Goal: Check status

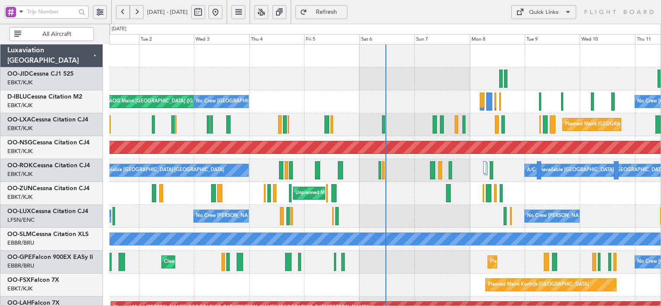
click at [485, 99] on div "No Crew [GEOGRAPHIC_DATA] ([GEOGRAPHIC_DATA] National) AOG Maint [GEOGRAPHIC_DA…" at bounding box center [384, 101] width 551 height 23
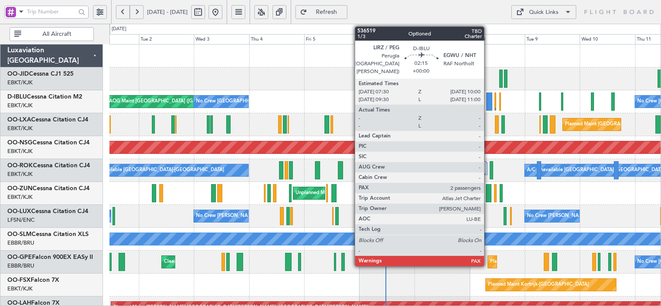
click at [488, 100] on div at bounding box center [489, 102] width 6 height 18
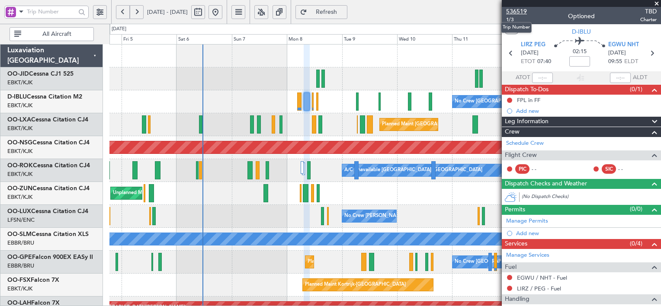
click at [520, 9] on span "536519" at bounding box center [516, 11] width 21 height 9
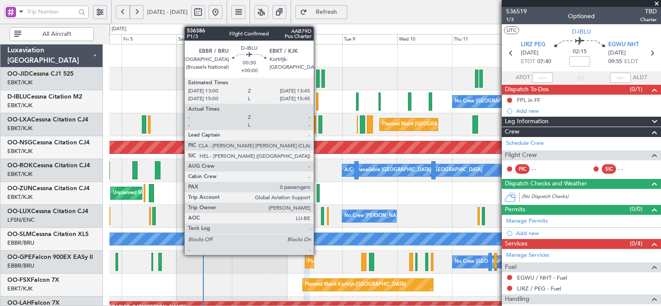
click at [317, 105] on div at bounding box center [317, 102] width 2 height 18
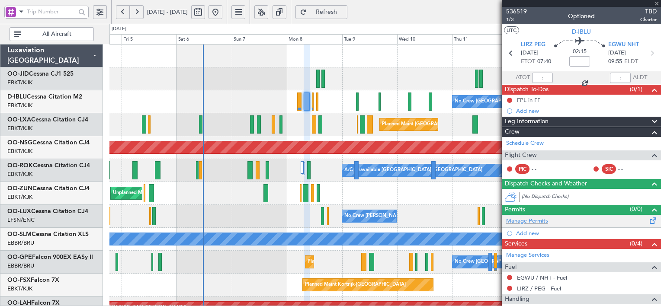
type input "0"
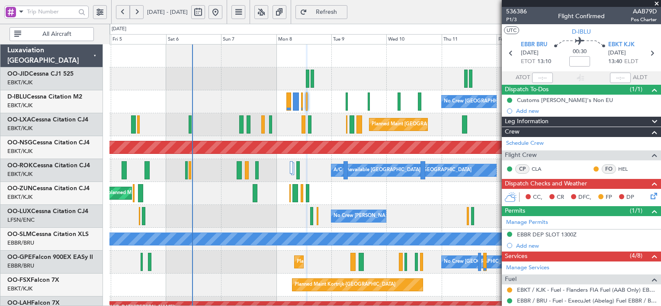
click at [657, 3] on span at bounding box center [656, 4] width 9 height 8
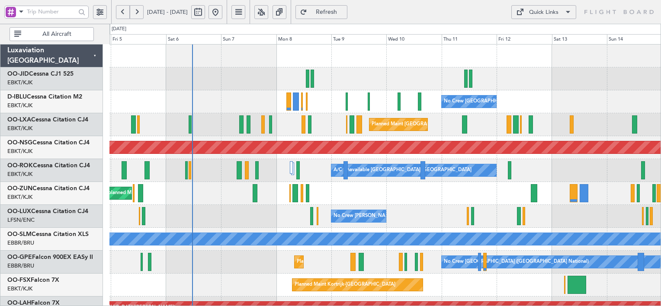
click at [339, 13] on span "Refresh" at bounding box center [326, 12] width 35 height 6
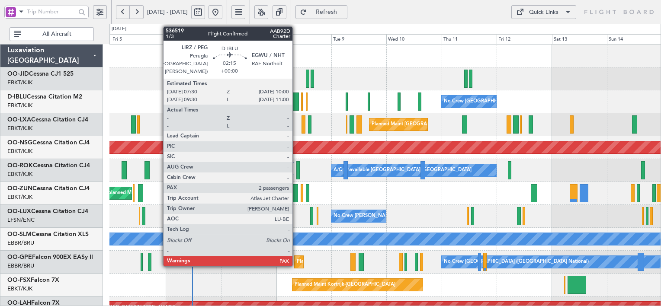
click at [296, 105] on div at bounding box center [296, 102] width 6 height 18
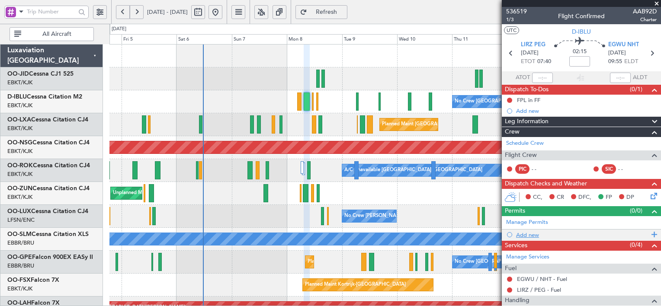
scroll to position [77, 0]
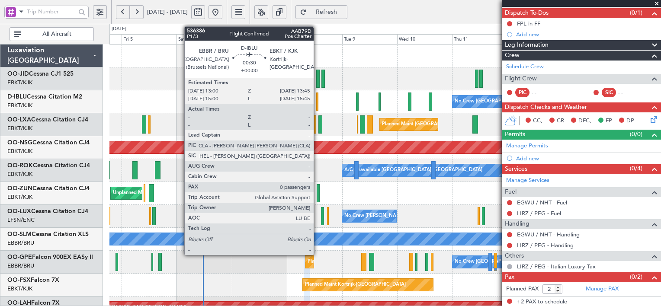
click at [317, 102] on div at bounding box center [317, 102] width 2 height 18
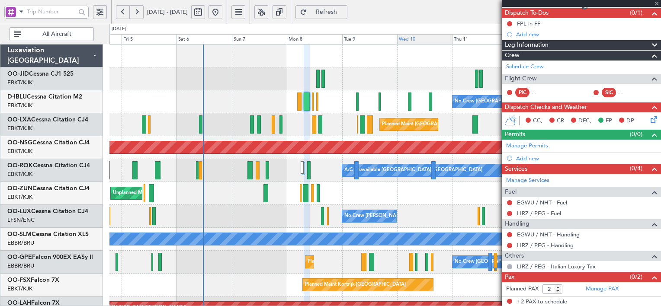
type input "0"
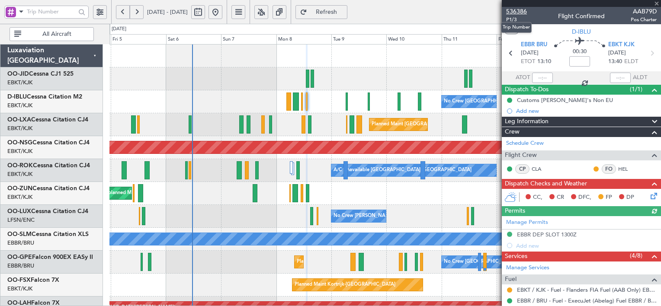
click at [520, 12] on span "536386" at bounding box center [516, 11] width 21 height 9
click at [347, 8] on button "Refresh" at bounding box center [321, 12] width 52 height 14
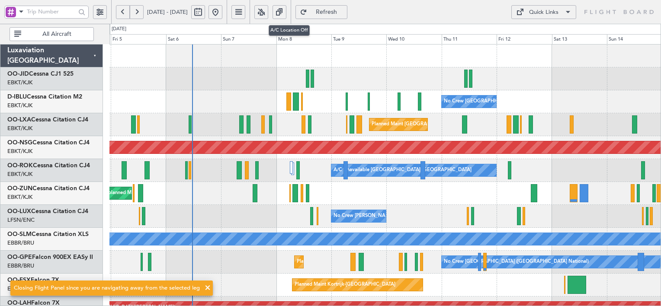
click at [268, 9] on button at bounding box center [261, 12] width 14 height 14
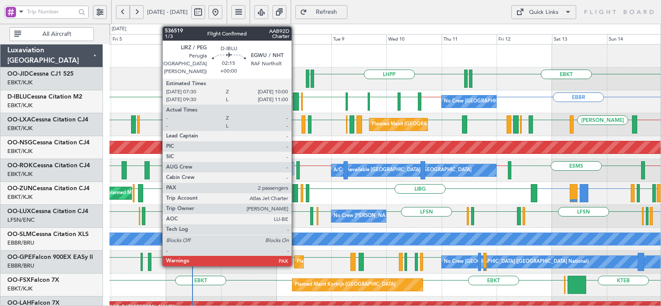
click at [295, 102] on div at bounding box center [296, 102] width 6 height 18
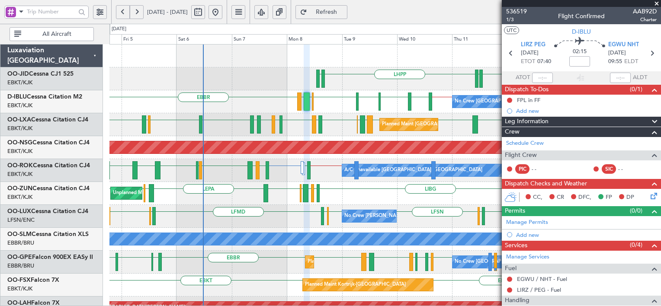
scroll to position [77, 0]
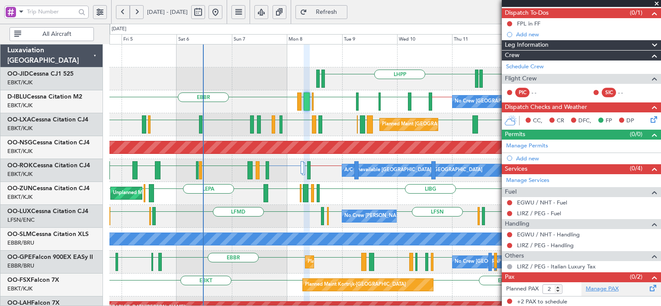
click at [599, 287] on link "Manage PAX" at bounding box center [601, 289] width 33 height 9
click at [347, 17] on button "Refresh" at bounding box center [321, 12] width 52 height 14
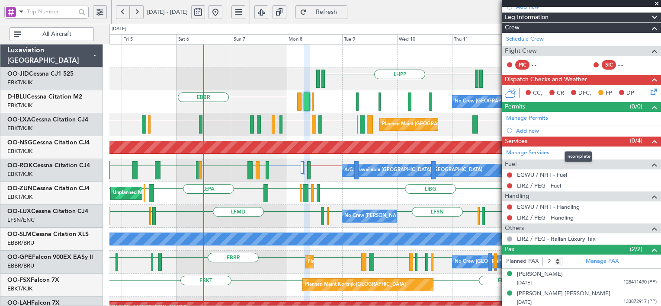
scroll to position [0, 0]
